Goal: Find specific page/section: Find specific page/section

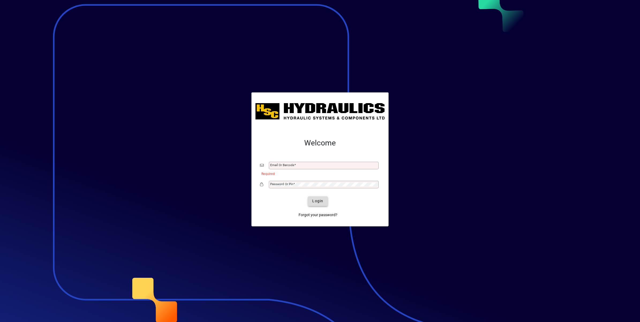
click at [321, 202] on span "Login" at bounding box center [317, 201] width 11 height 6
click at [286, 163] on mat-label "Email or Barcode" at bounding box center [282, 165] width 24 height 4
click at [286, 163] on input "Email or Barcode" at bounding box center [324, 165] width 108 height 4
click at [204, 57] on div at bounding box center [320, 161] width 640 height 322
click at [283, 164] on mat-label "Email or Barcode" at bounding box center [282, 165] width 24 height 4
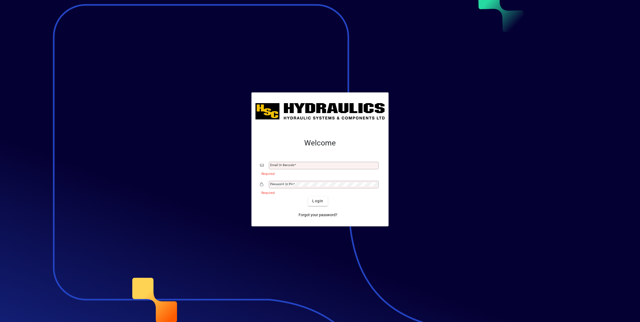
click at [283, 164] on input "Email or Barcode" at bounding box center [324, 165] width 108 height 4
type input "**********"
click at [279, 184] on mat-label "Password or Pin" at bounding box center [281, 184] width 23 height 4
click at [317, 200] on span "Login" at bounding box center [317, 201] width 11 height 6
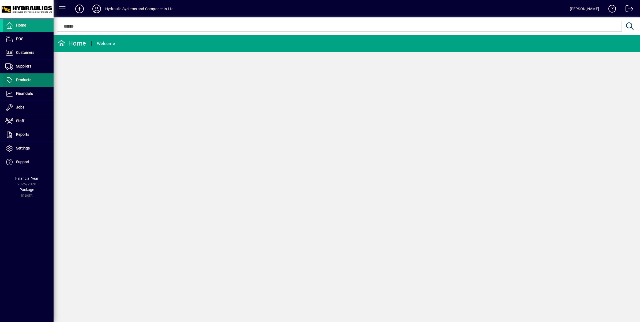
click at [26, 79] on span "Products" at bounding box center [23, 80] width 15 height 4
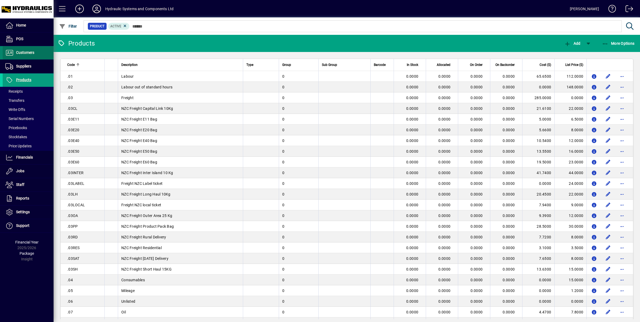
click at [29, 53] on span "Customers" at bounding box center [25, 52] width 18 height 4
